Goal: Check status: Check status

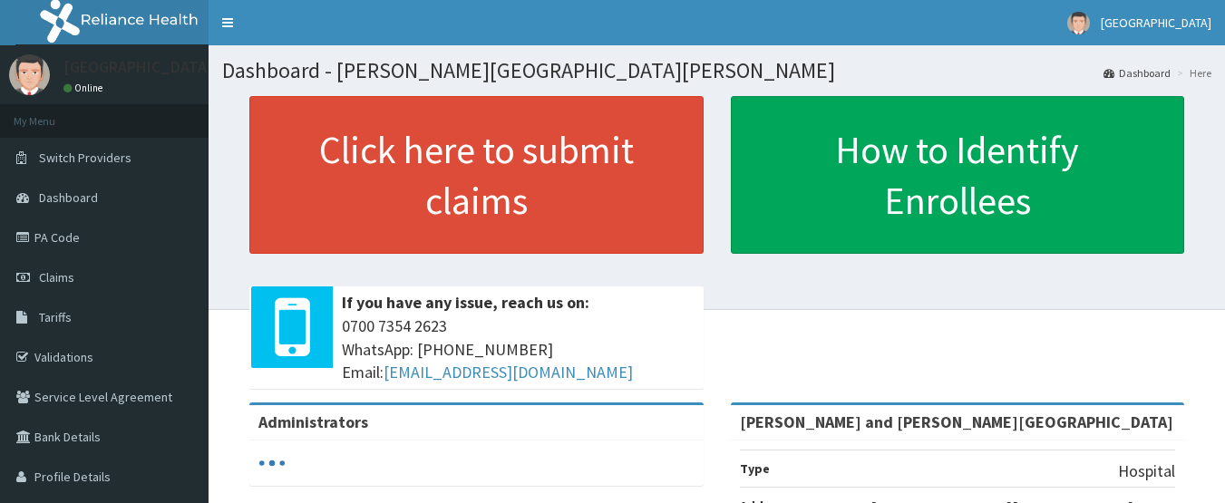
click at [99, 282] on link "Claims" at bounding box center [104, 278] width 209 height 40
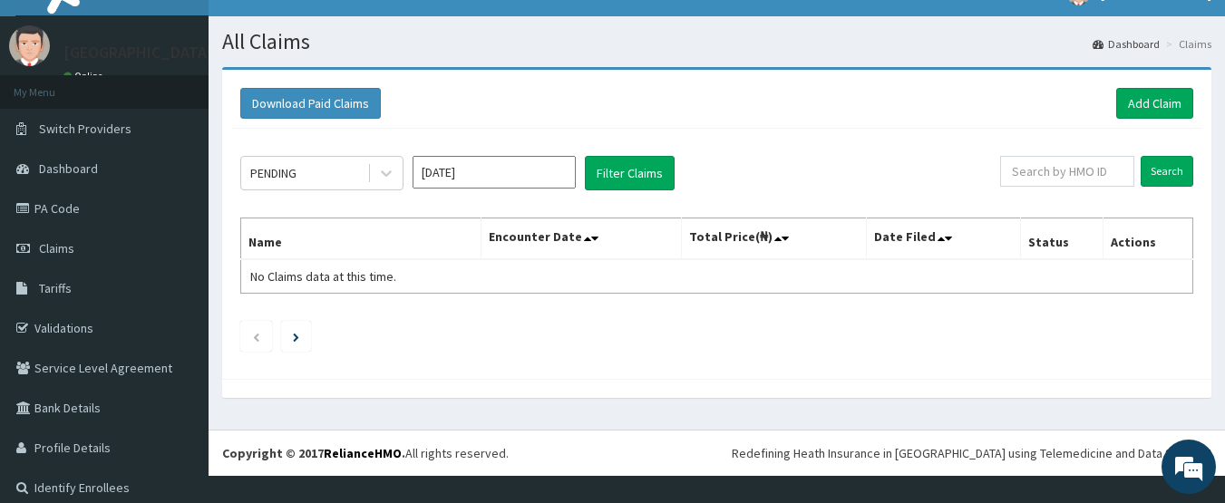
scroll to position [41, 0]
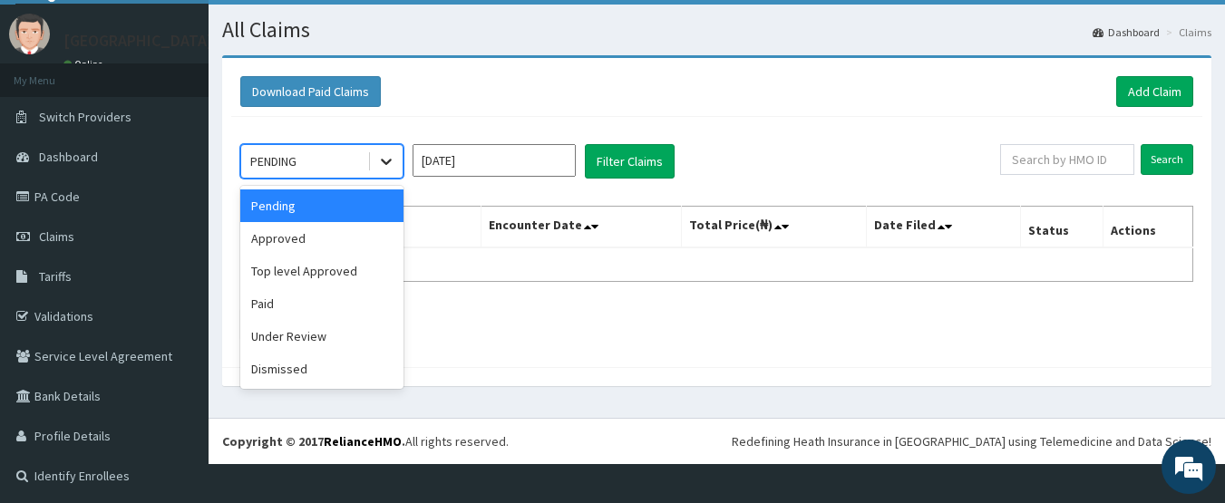
click at [382, 161] on icon at bounding box center [386, 163] width 11 height 6
click at [320, 246] on div "Approved" at bounding box center [321, 238] width 163 height 33
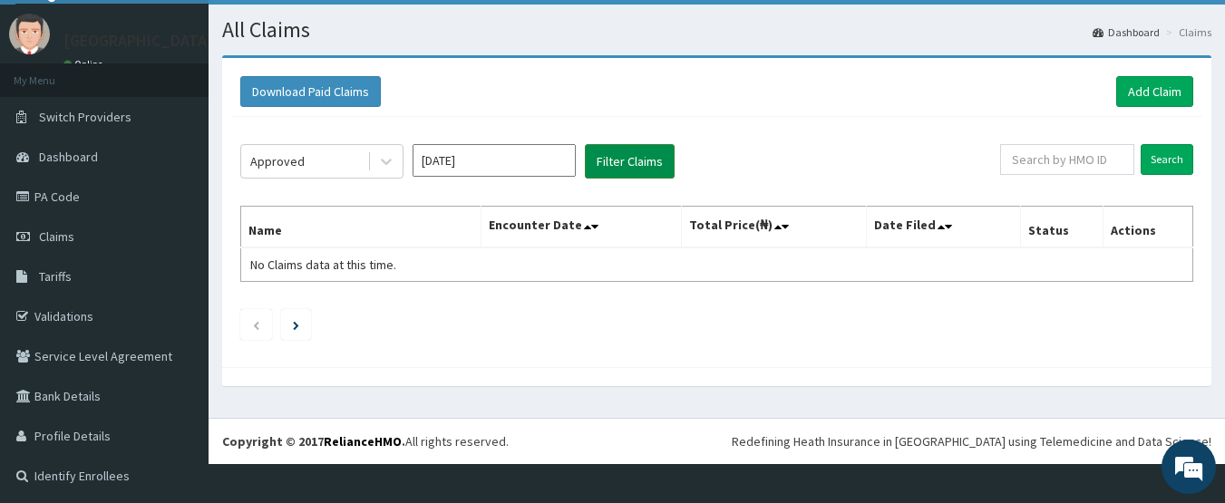
click at [597, 158] on button "Filter Claims" at bounding box center [630, 161] width 90 height 34
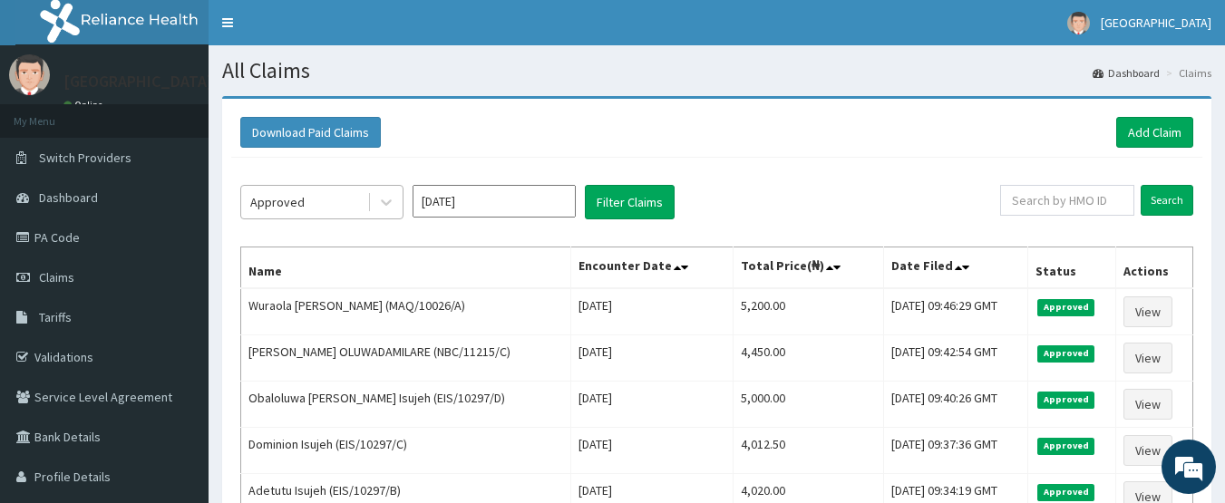
click at [343, 193] on div "Approved" at bounding box center [304, 202] width 126 height 29
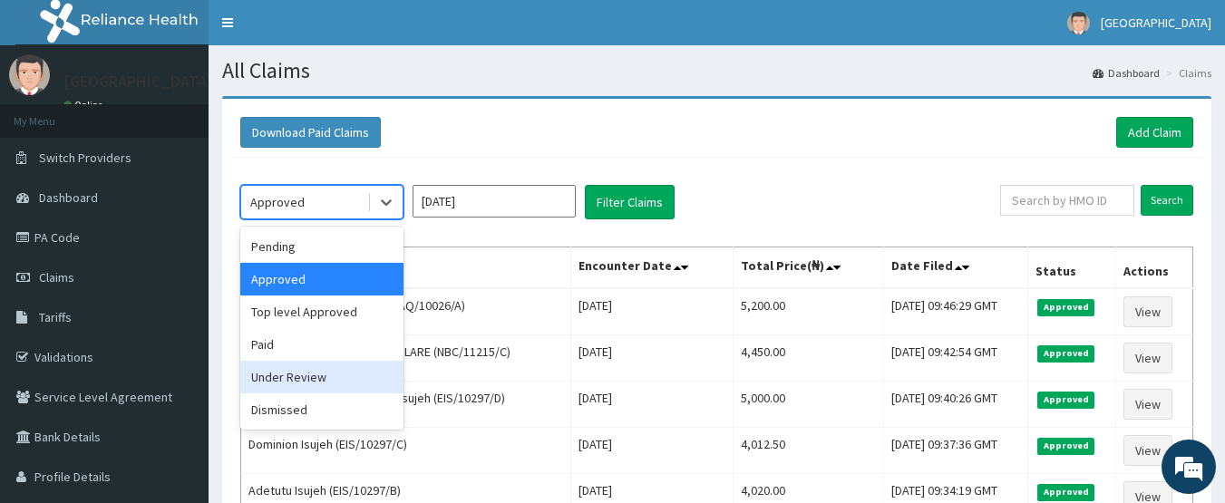
click at [320, 381] on div "Under Review" at bounding box center [321, 377] width 163 height 33
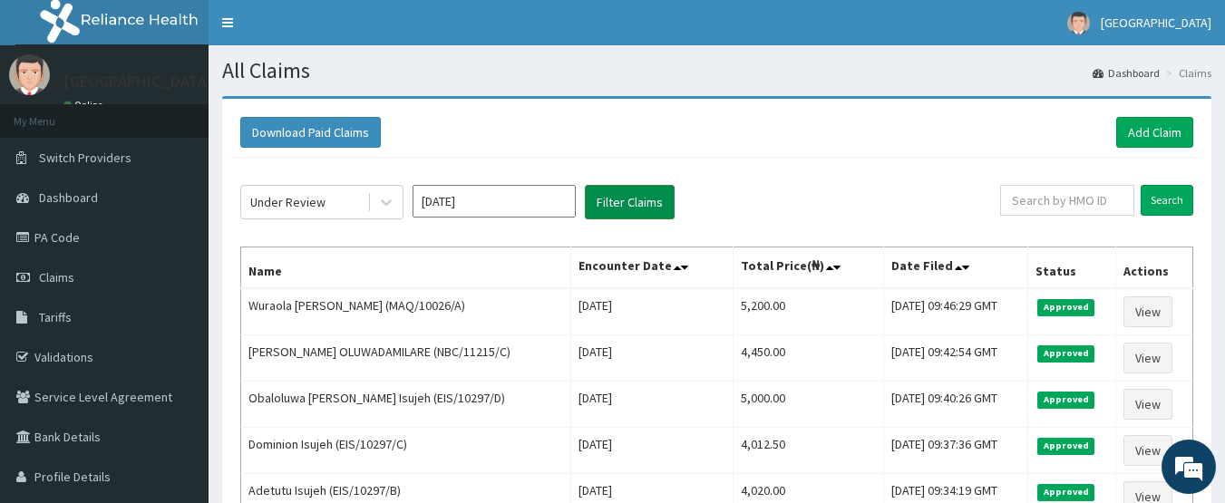
click at [629, 203] on button "Filter Claims" at bounding box center [630, 202] width 90 height 34
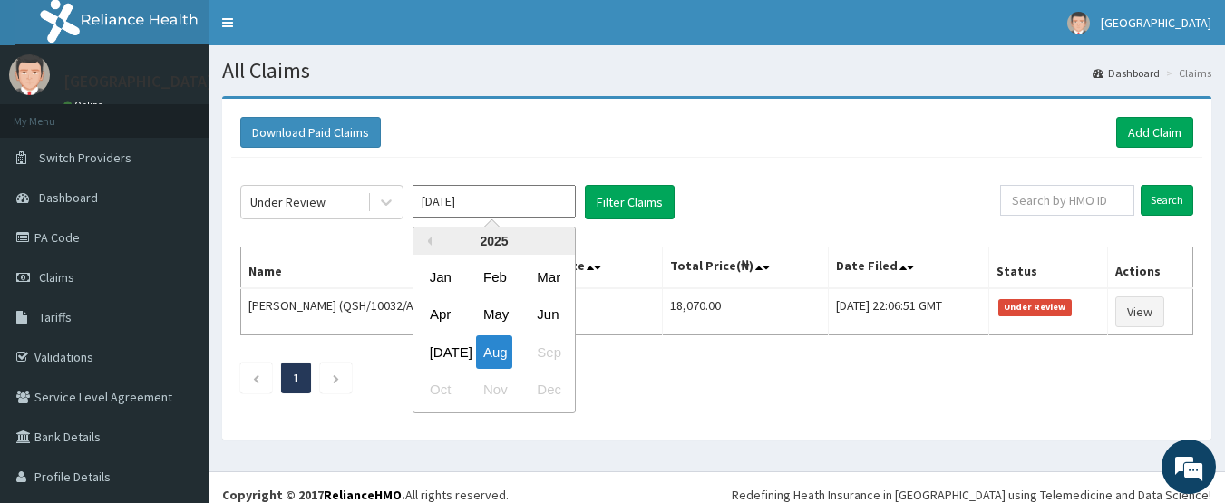
click at [531, 198] on input "[DATE]" at bounding box center [494, 201] width 163 height 33
click at [444, 352] on div "[DATE]" at bounding box center [441, 353] width 36 height 34
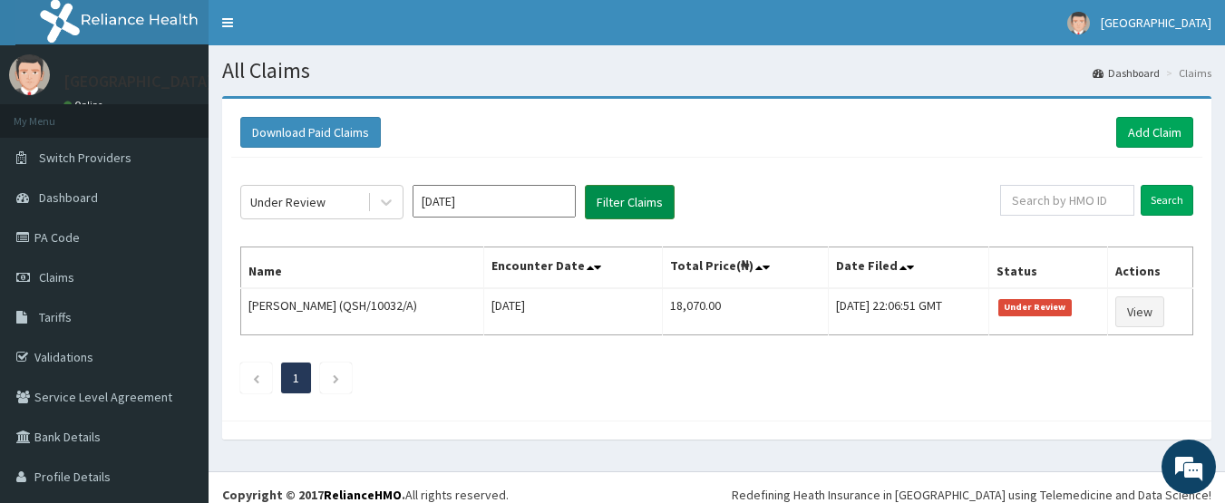
click at [637, 203] on button "Filter Claims" at bounding box center [630, 202] width 90 height 34
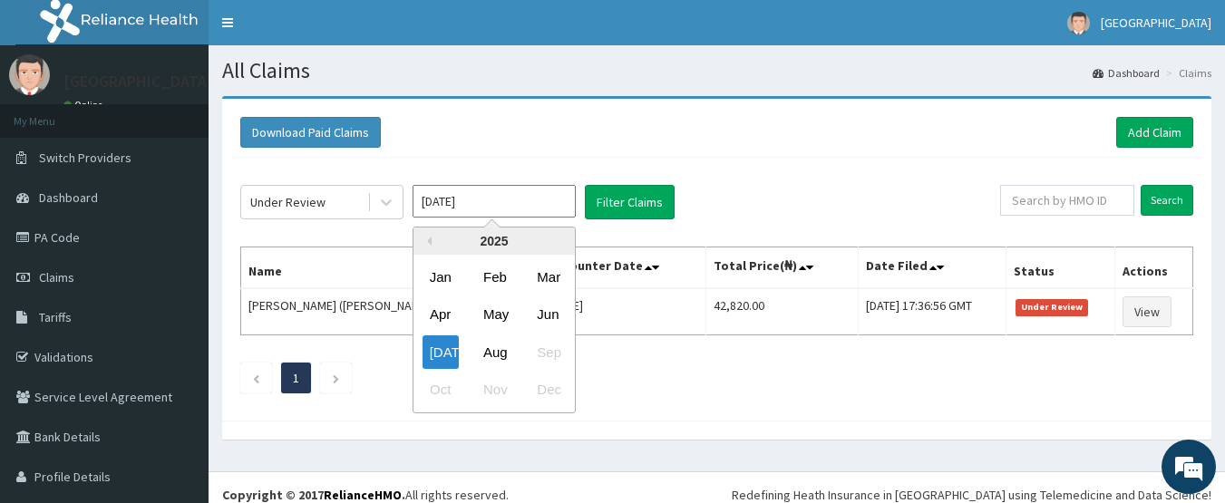
click at [490, 202] on input "[DATE]" at bounding box center [494, 201] width 163 height 33
click at [545, 314] on div "Jun" at bounding box center [548, 315] width 36 height 34
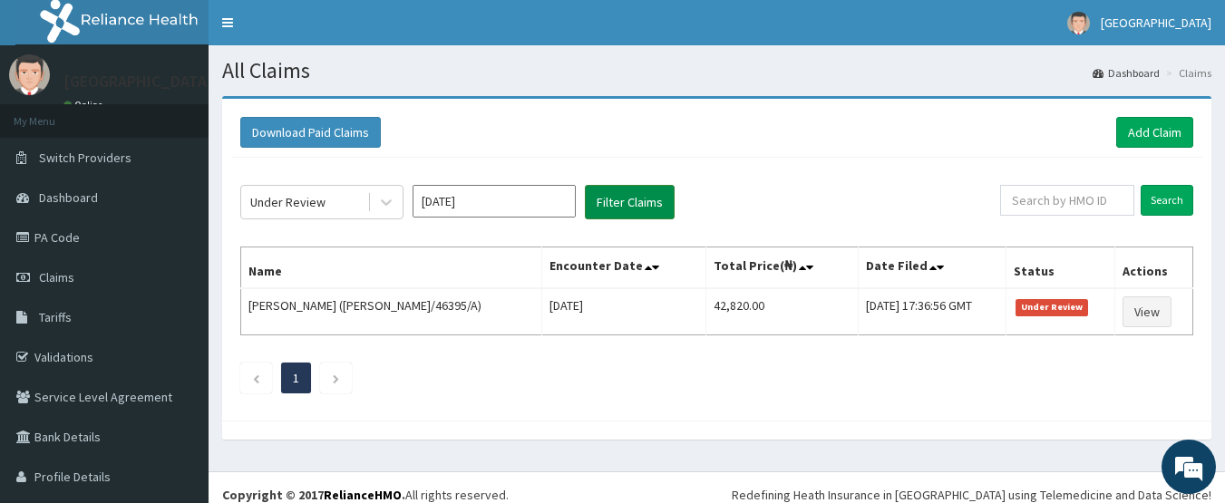
click at [618, 207] on button "Filter Claims" at bounding box center [630, 202] width 90 height 34
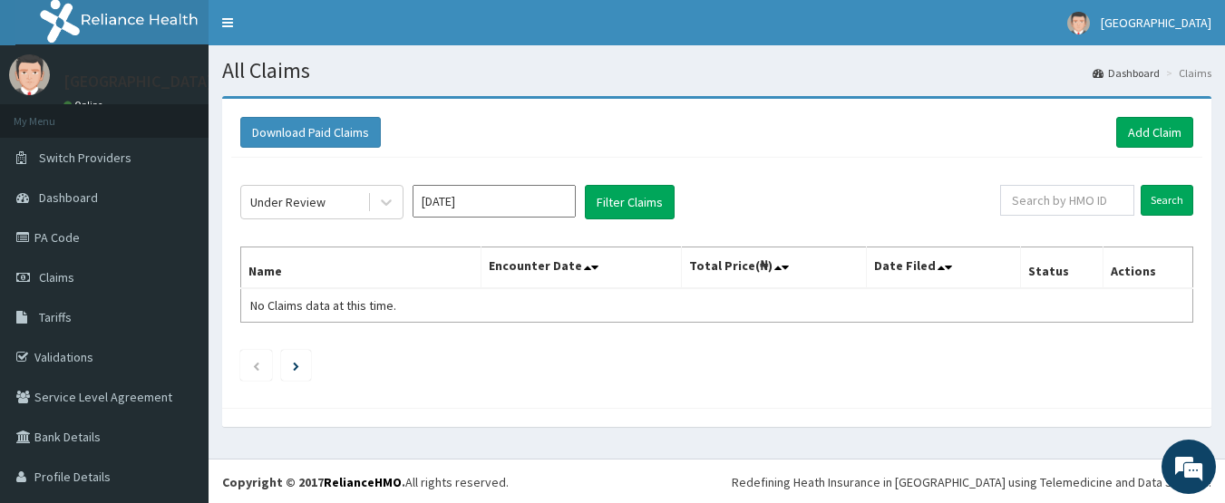
click at [478, 198] on input "[DATE]" at bounding box center [494, 201] width 163 height 33
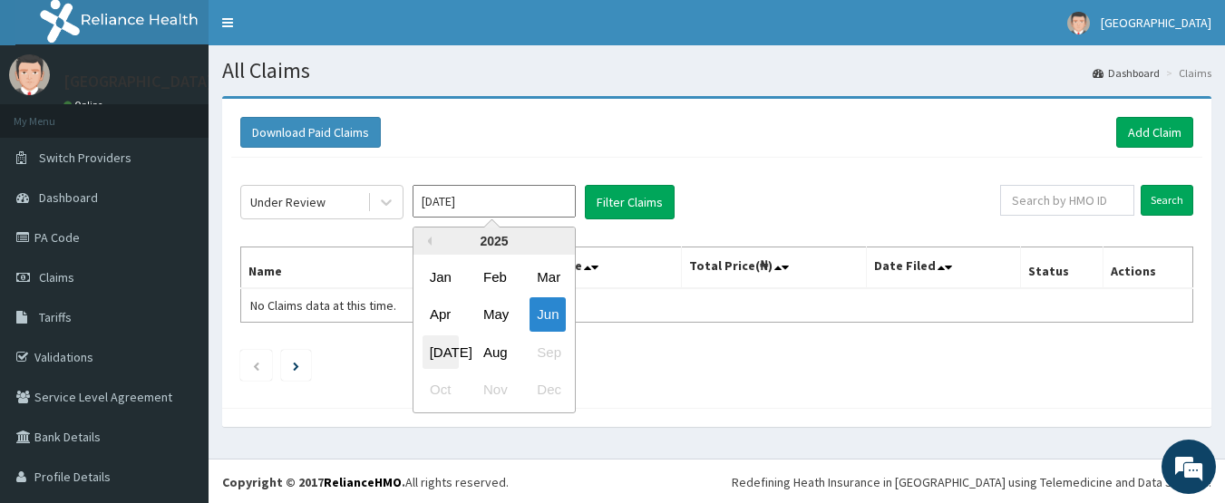
click at [441, 348] on div "[DATE]" at bounding box center [441, 353] width 36 height 34
type input "[DATE]"
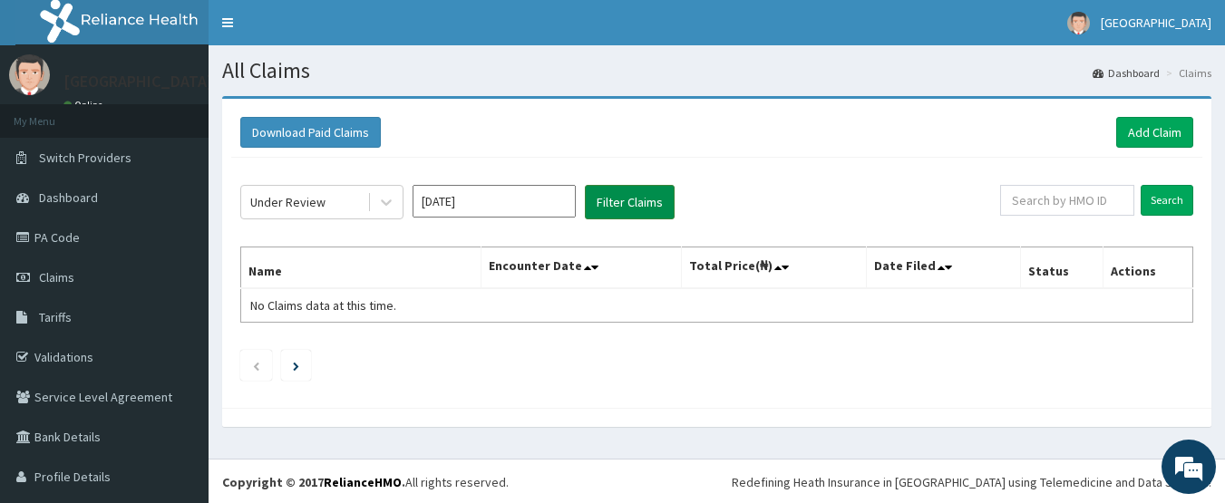
click at [641, 209] on button "Filter Claims" at bounding box center [630, 202] width 90 height 34
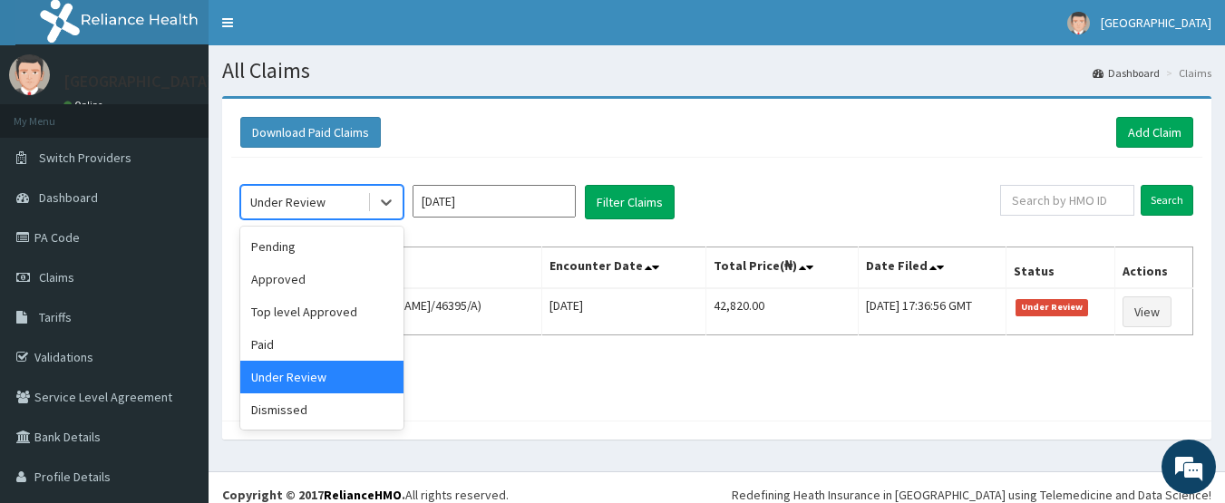
click at [339, 200] on div "Under Review" at bounding box center [304, 202] width 126 height 29
click at [333, 418] on div "Dismissed" at bounding box center [321, 410] width 163 height 33
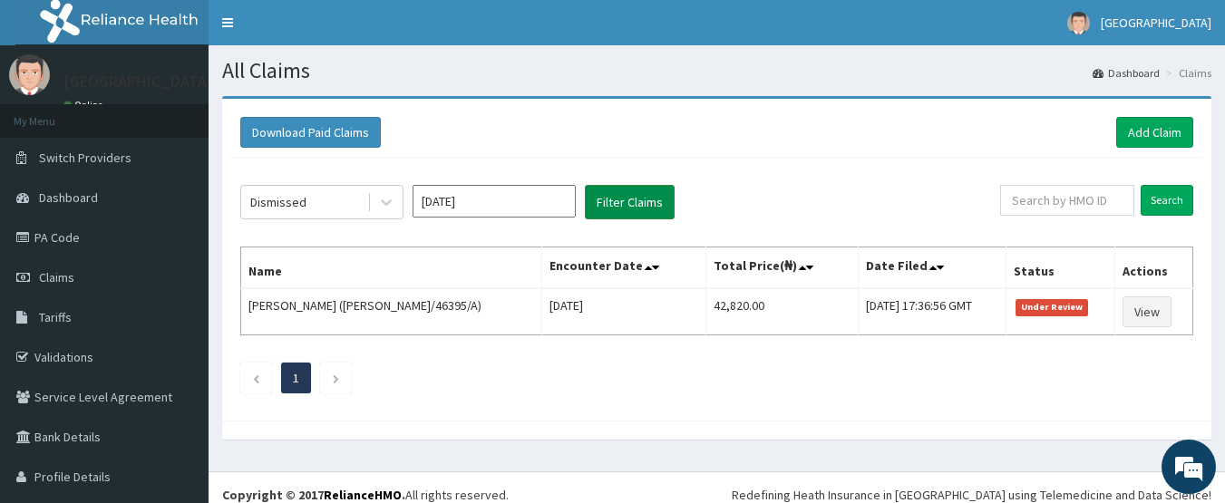
click at [606, 198] on button "Filter Claims" at bounding box center [630, 202] width 90 height 34
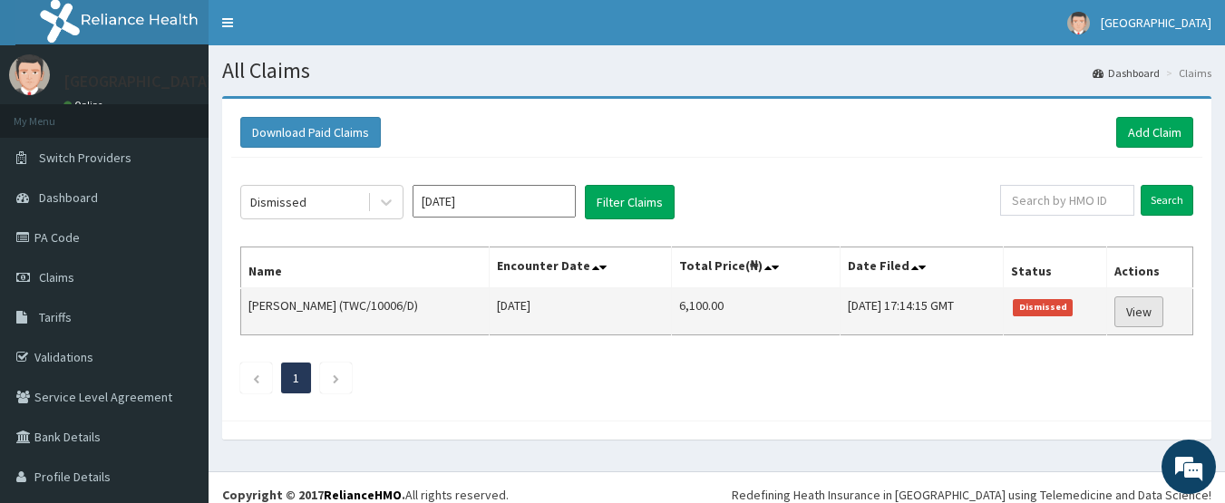
click at [1144, 311] on link "View" at bounding box center [1138, 312] width 49 height 31
